Goal: Information Seeking & Learning: Learn about a topic

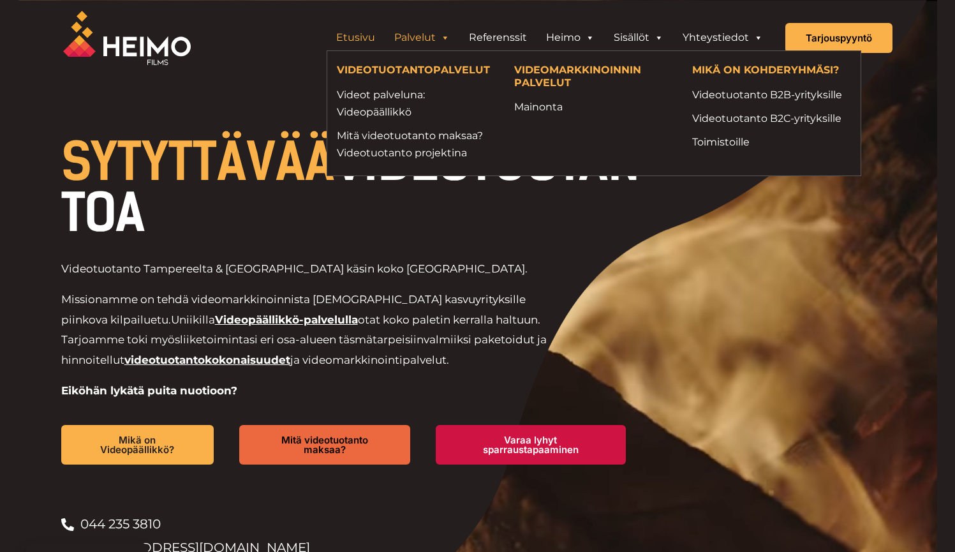
click at [429, 36] on link "Palvelut" at bounding box center [422, 38] width 75 height 26
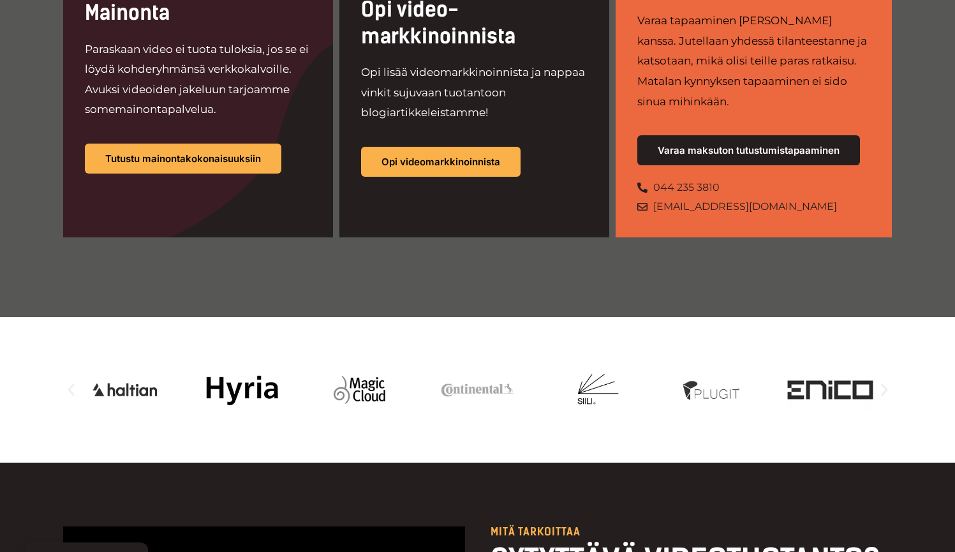
scroll to position [1234, 0]
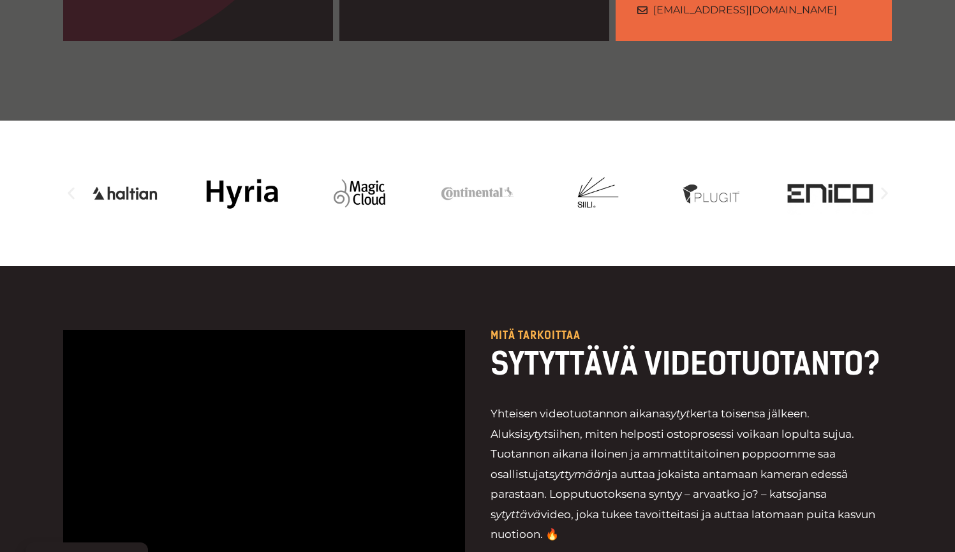
click at [73, 186] on icon "Edellinen dia" at bounding box center [71, 194] width 16 height 16
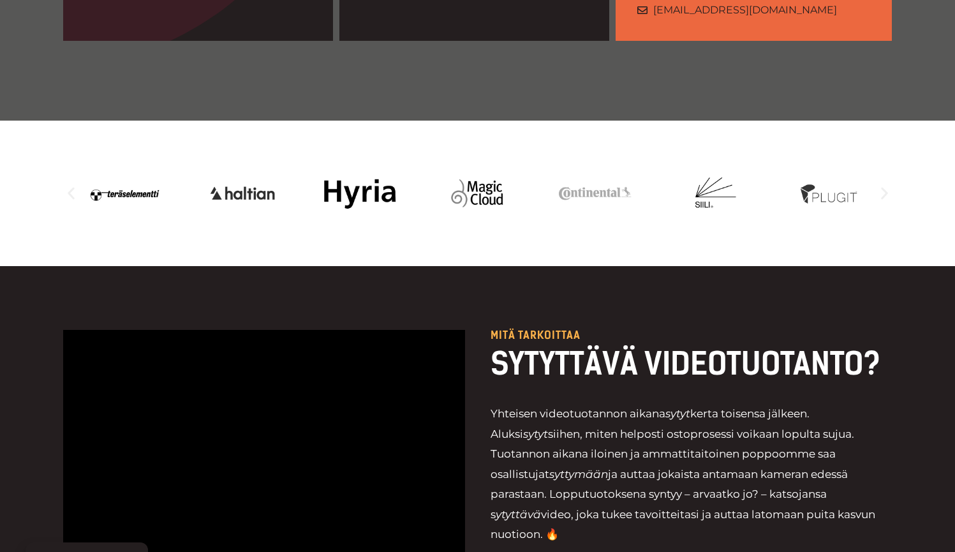
click at [73, 186] on icon "Edellinen dia" at bounding box center [71, 194] width 16 height 16
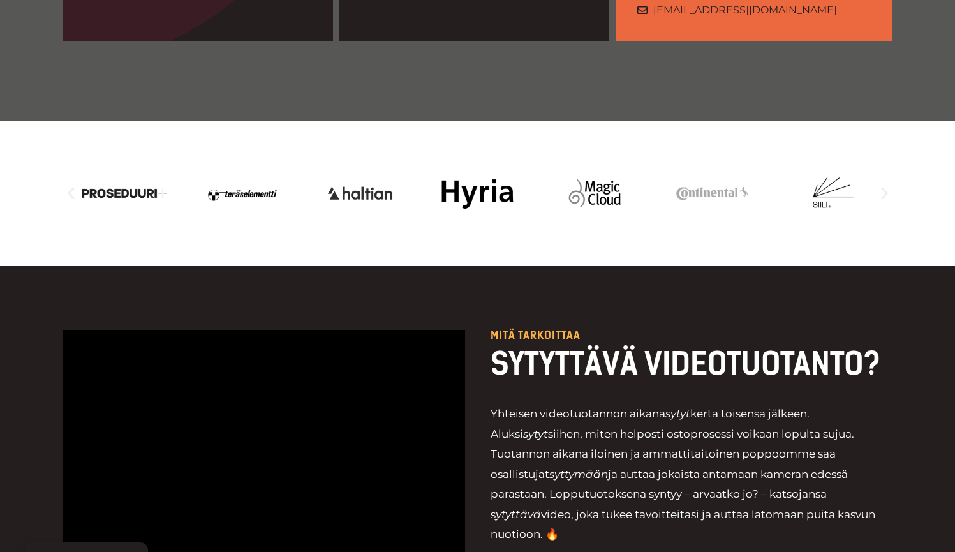
click at [73, 186] on icon "Edellinen dia" at bounding box center [71, 194] width 16 height 16
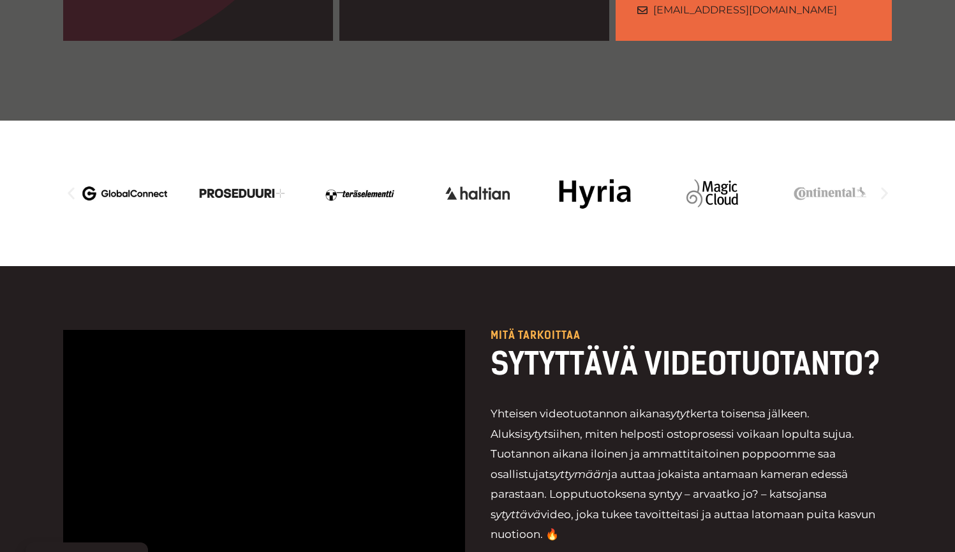
click at [73, 186] on icon "Edellinen dia" at bounding box center [71, 194] width 16 height 16
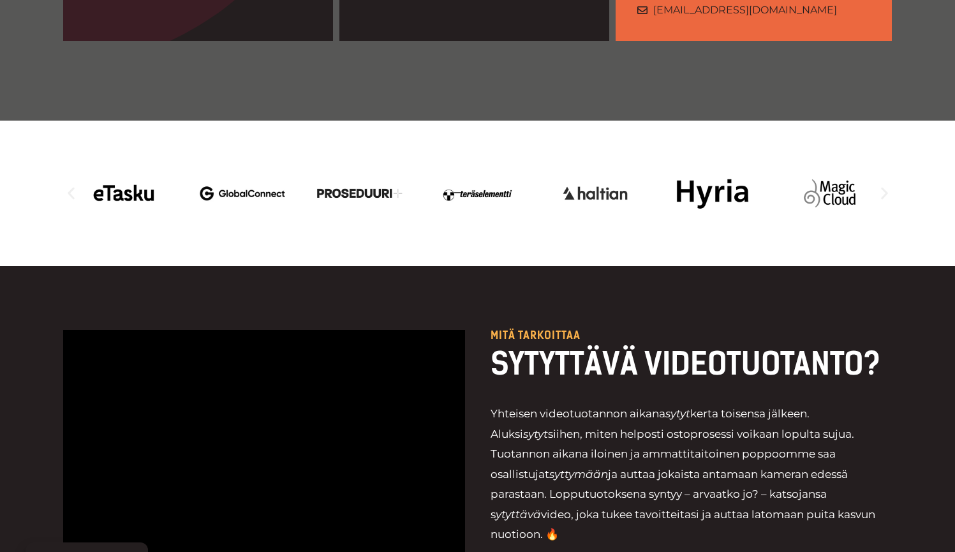
click at [73, 186] on icon "Edellinen dia" at bounding box center [71, 194] width 16 height 16
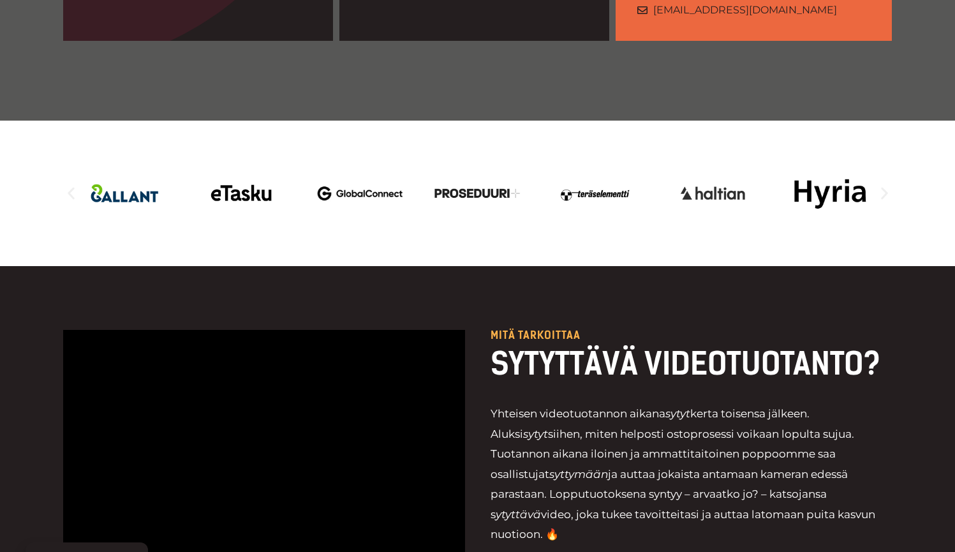
click at [89, 172] on img "20 / 20" at bounding box center [124, 193] width 85 height 43
click at [104, 172] on img "20 / 20" at bounding box center [124, 193] width 85 height 43
click at [77, 186] on icon "Edellinen dia" at bounding box center [71, 194] width 16 height 16
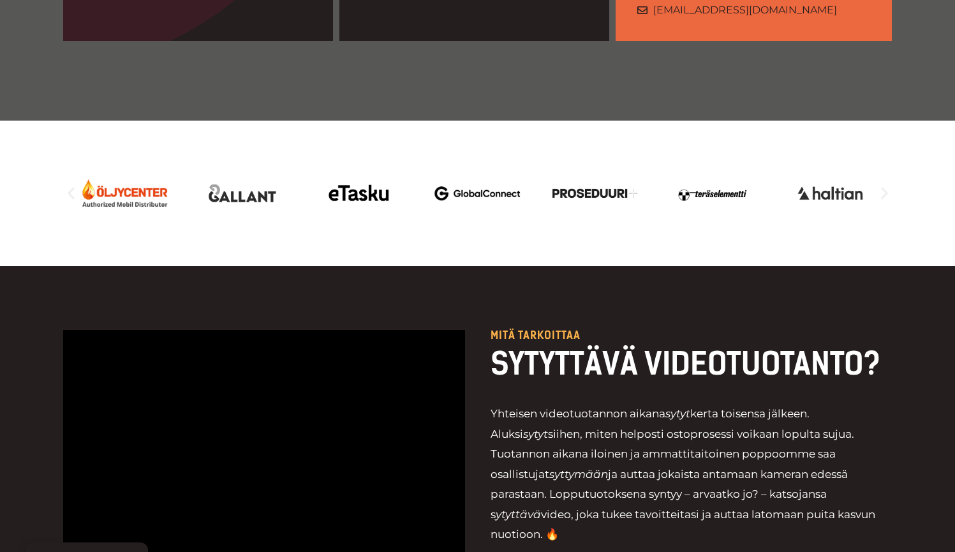
drag, startPoint x: 77, startPoint y: 170, endPoint x: 126, endPoint y: 170, distance: 49.1
click at [80, 172] on div "Karuselli | Vieritys vaakasuunnassa: Vasen ja oikea nuoli" at bounding box center [477, 193] width 829 height 43
drag, startPoint x: 151, startPoint y: 226, endPoint x: 148, endPoint y: 220, distance: 6.6
click at [151, 226] on div at bounding box center [477, 193] width 829 height 145
click at [76, 186] on icon "Edellinen dia" at bounding box center [71, 194] width 16 height 16
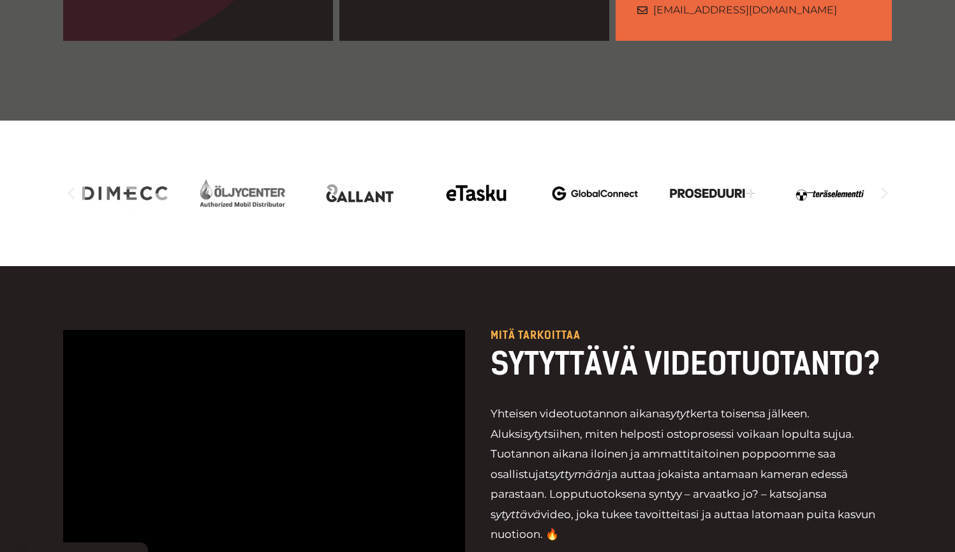
click at [72, 188] on icon "Edellinen dia" at bounding box center [71, 194] width 7 height 12
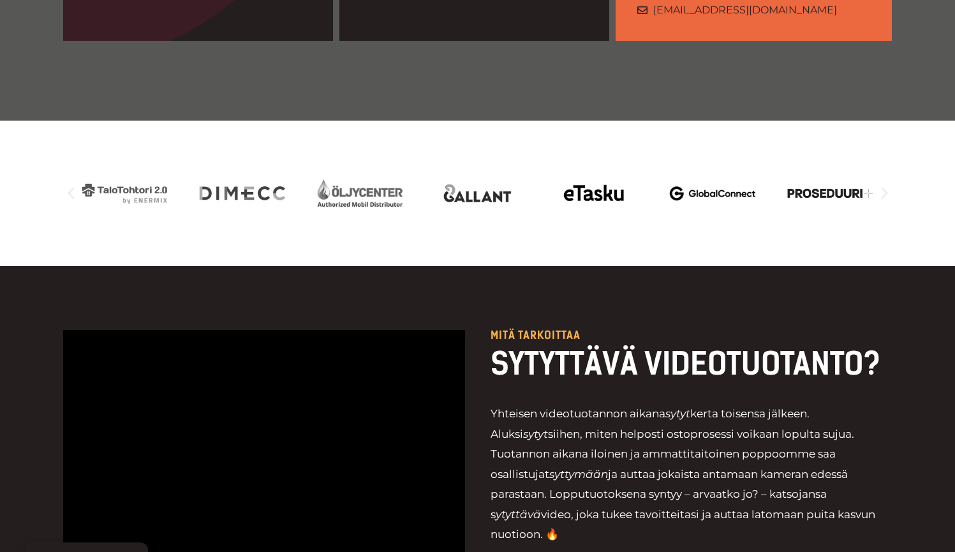
click at [73, 186] on icon "Edellinen dia" at bounding box center [71, 194] width 16 height 16
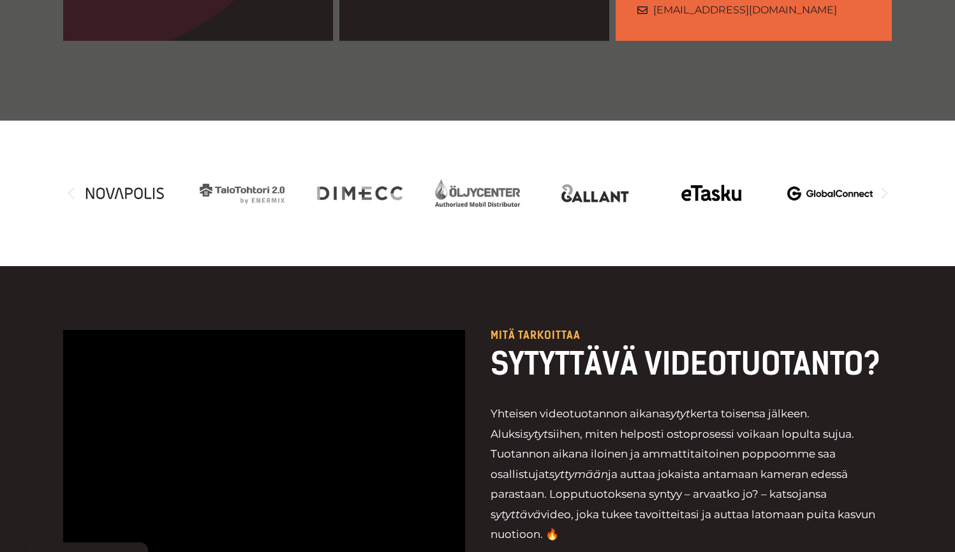
click at [73, 186] on icon "Edellinen dia" at bounding box center [71, 194] width 16 height 16
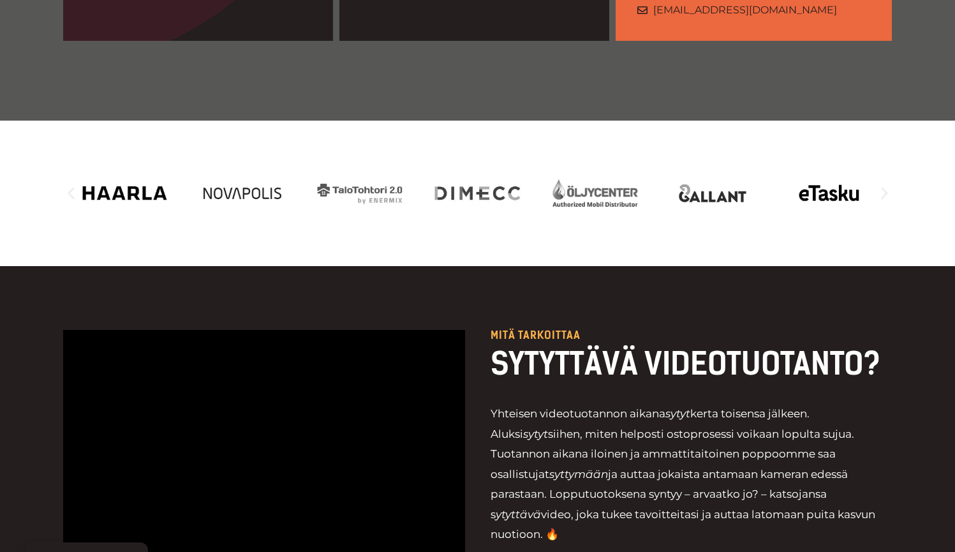
click at [73, 186] on icon "Edellinen dia" at bounding box center [71, 194] width 16 height 16
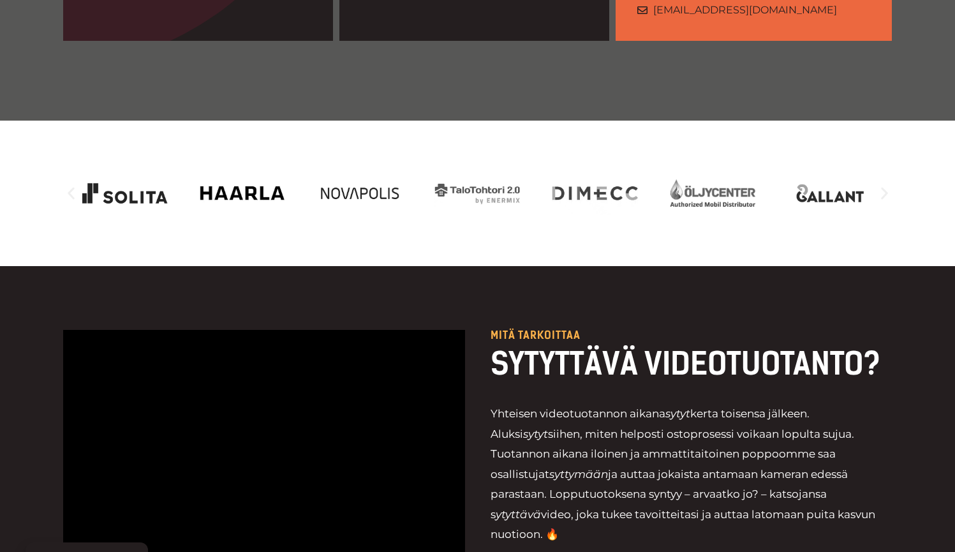
click at [73, 186] on icon "Edellinen dia" at bounding box center [71, 194] width 16 height 16
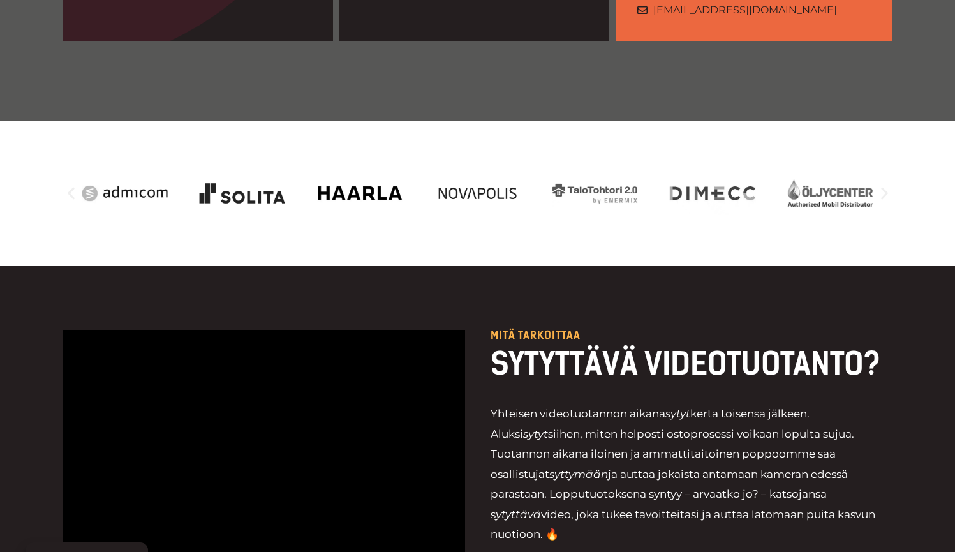
click at [73, 186] on icon "Edellinen dia" at bounding box center [71, 194] width 16 height 16
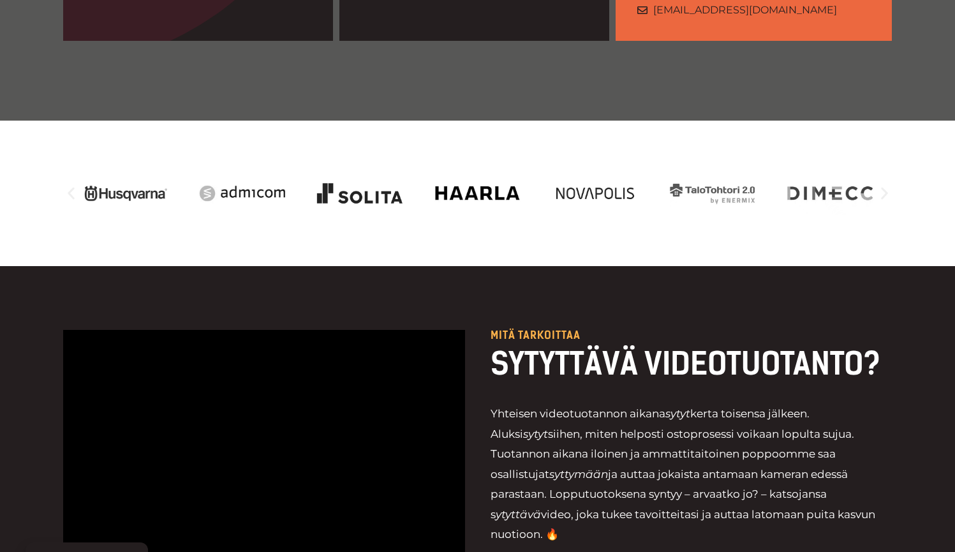
click at [73, 186] on icon "Edellinen dia" at bounding box center [71, 194] width 16 height 16
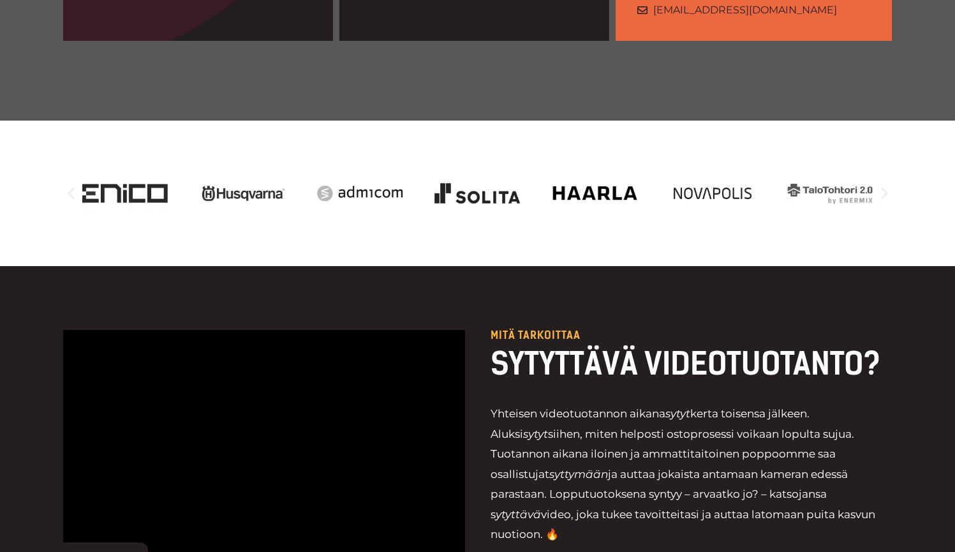
click at [73, 186] on icon "Edellinen dia" at bounding box center [71, 194] width 16 height 16
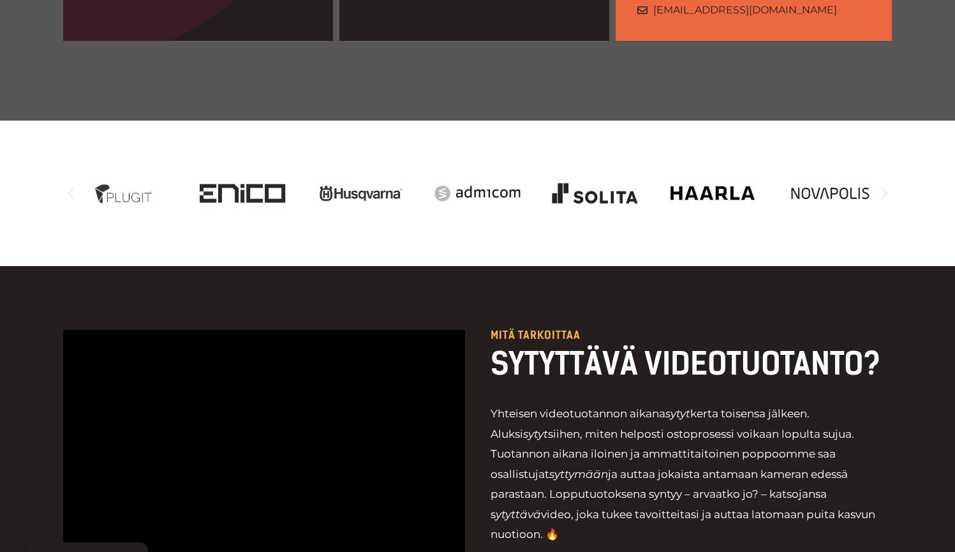
click at [73, 186] on icon "Edellinen dia" at bounding box center [71, 194] width 16 height 16
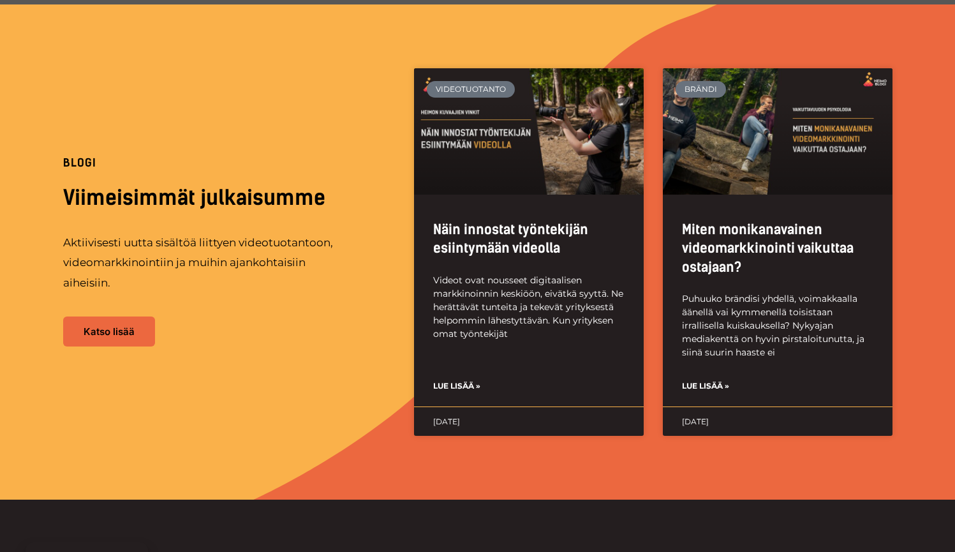
scroll to position [3101, 0]
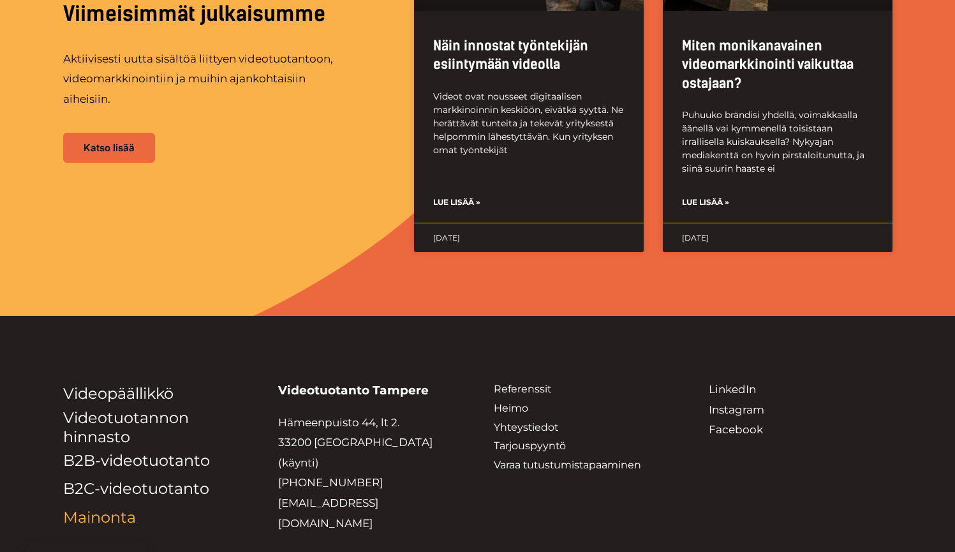
click at [108, 508] on link "Mainonta" at bounding box center [99, 517] width 73 height 18
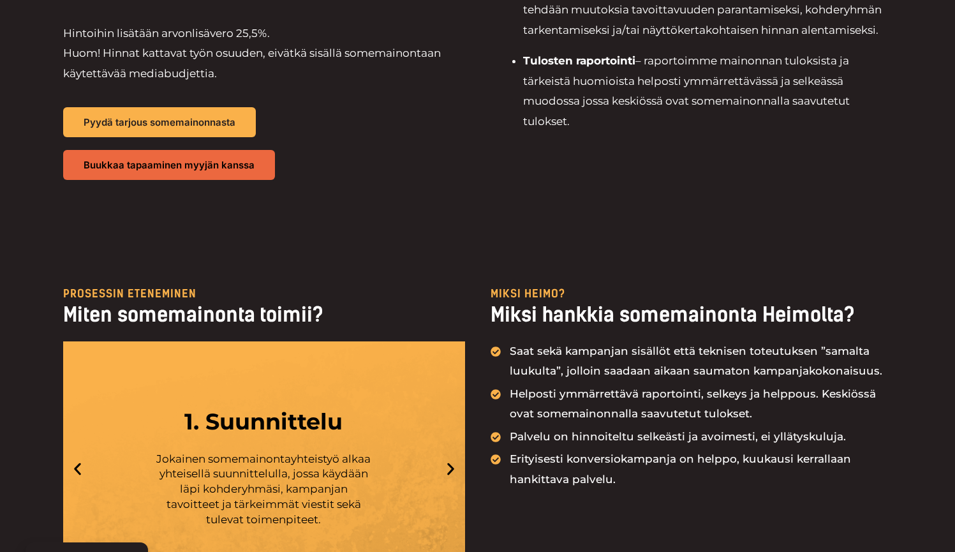
scroll to position [1658, 0]
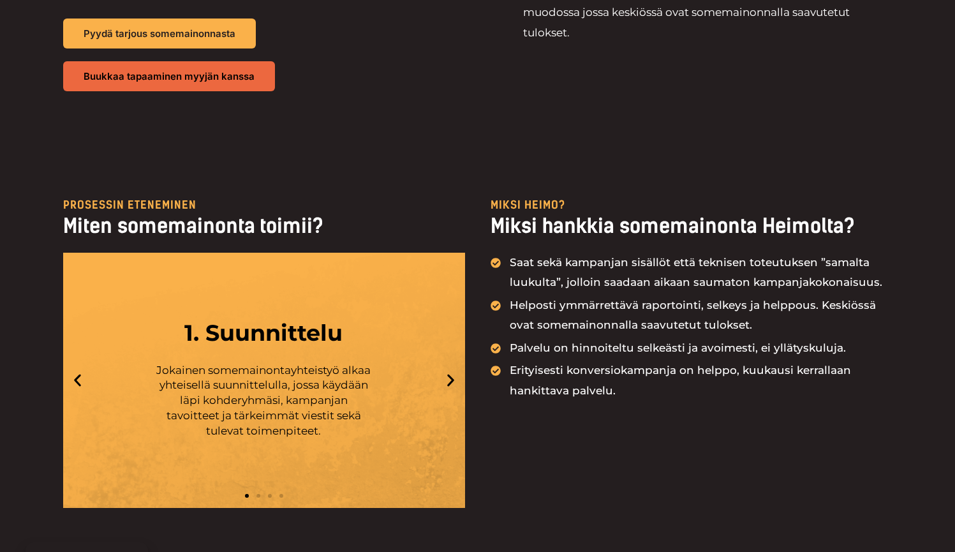
click at [449, 378] on icon "Next slide" at bounding box center [451, 380] width 16 height 16
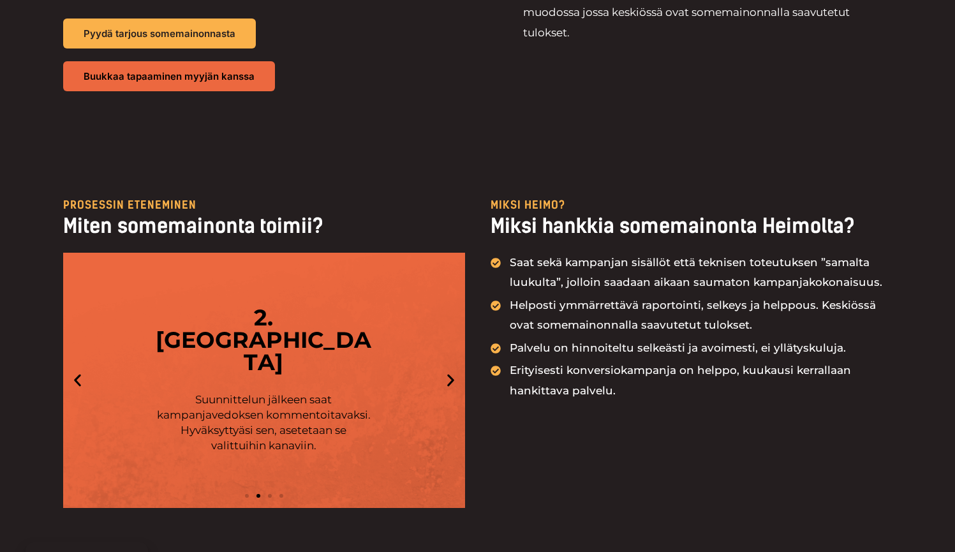
click at [446, 372] on icon "Next slide" at bounding box center [451, 380] width 16 height 16
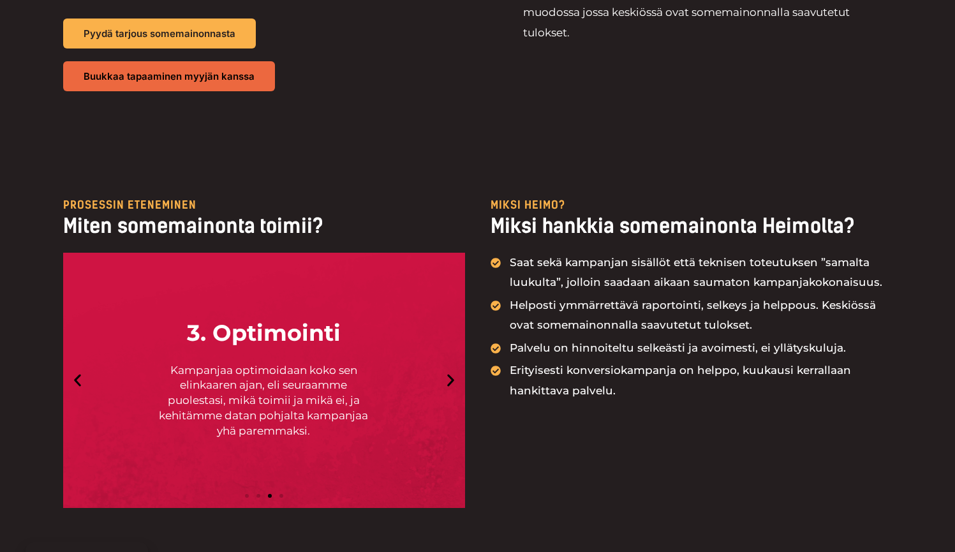
click at [445, 372] on icon "Next slide" at bounding box center [451, 380] width 16 height 16
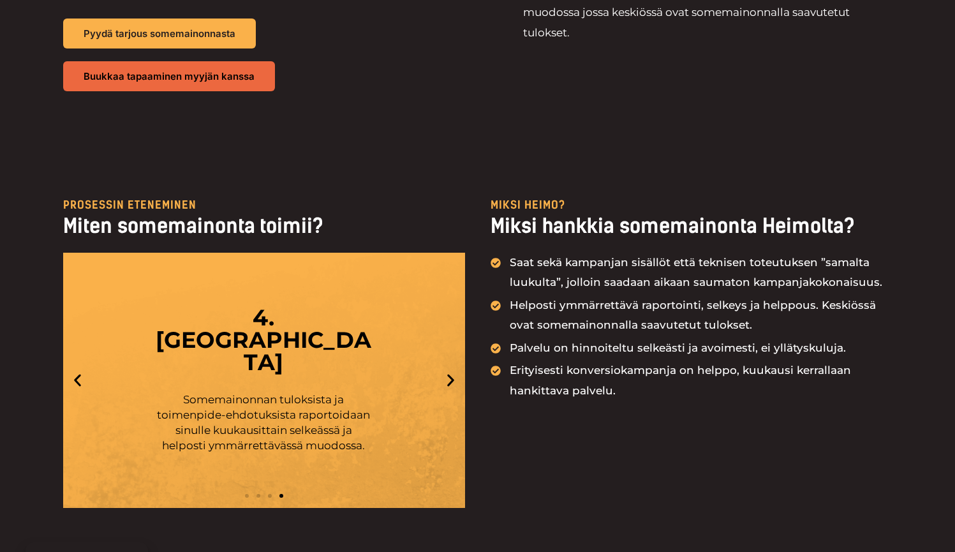
click at [445, 372] on icon "Next slide" at bounding box center [451, 380] width 16 height 16
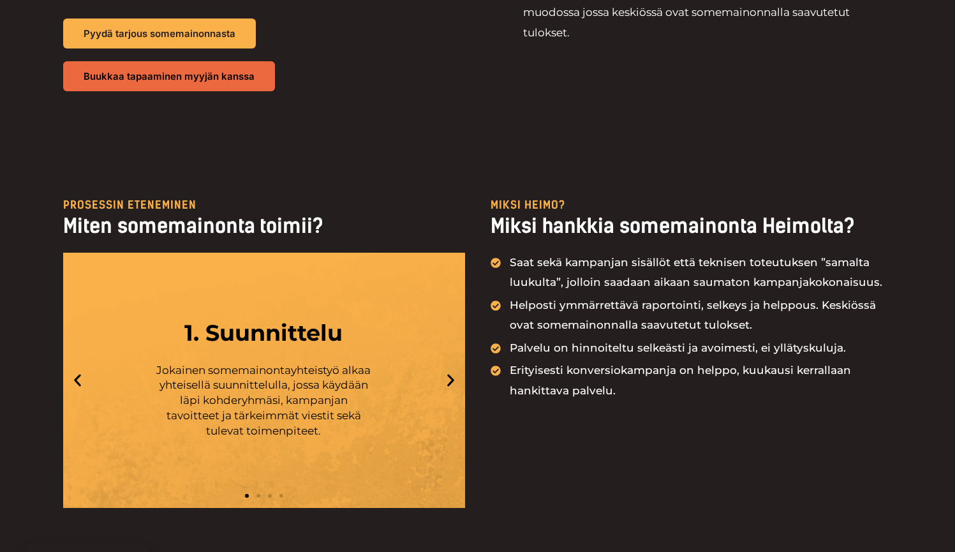
click at [446, 372] on icon "Next slide" at bounding box center [451, 380] width 16 height 16
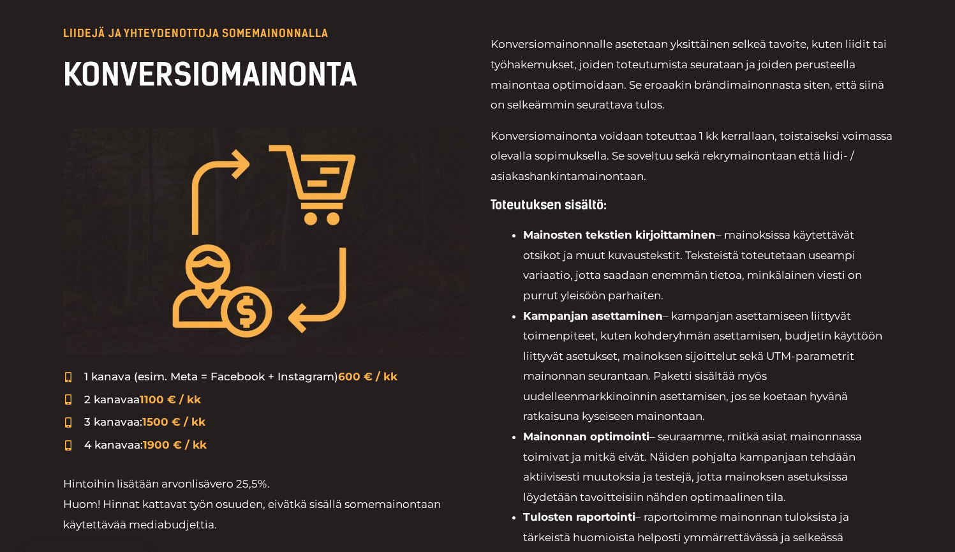
scroll to position [0, 0]
